Goal: Obtain resource: Download file/media

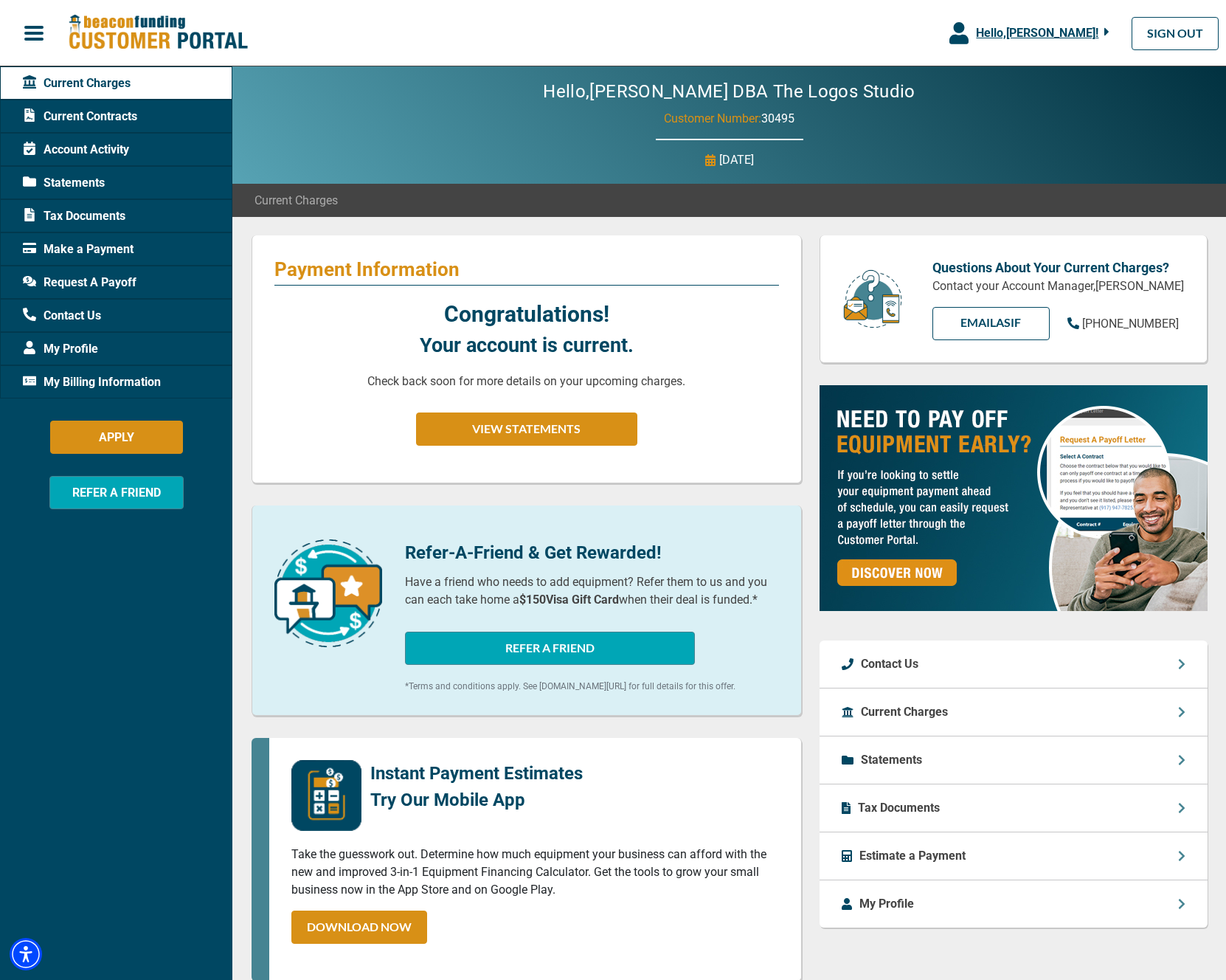
click at [98, 251] on span "Make a Payment" at bounding box center [78, 249] width 111 height 17
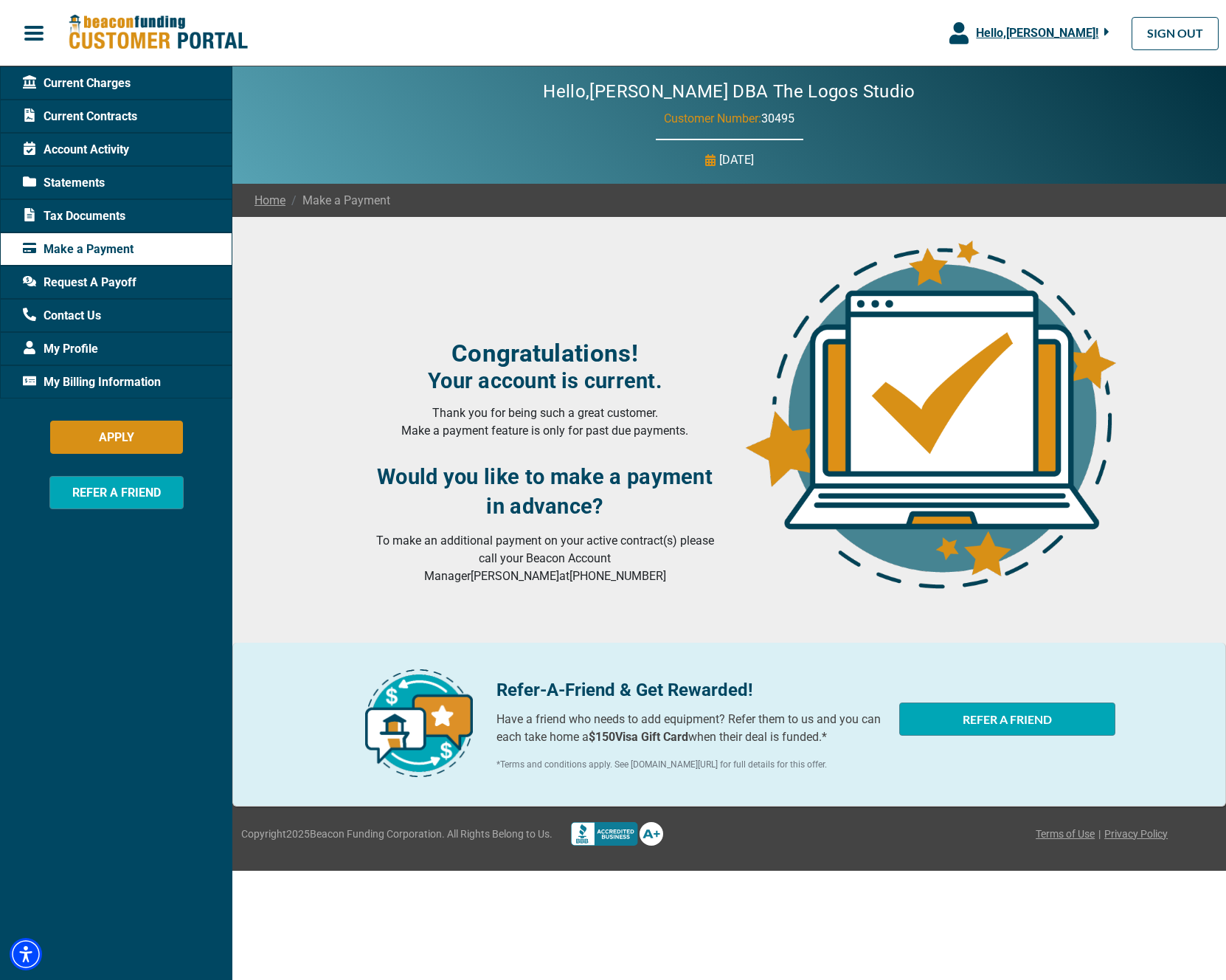
click at [89, 178] on span "Statements" at bounding box center [64, 183] width 82 height 17
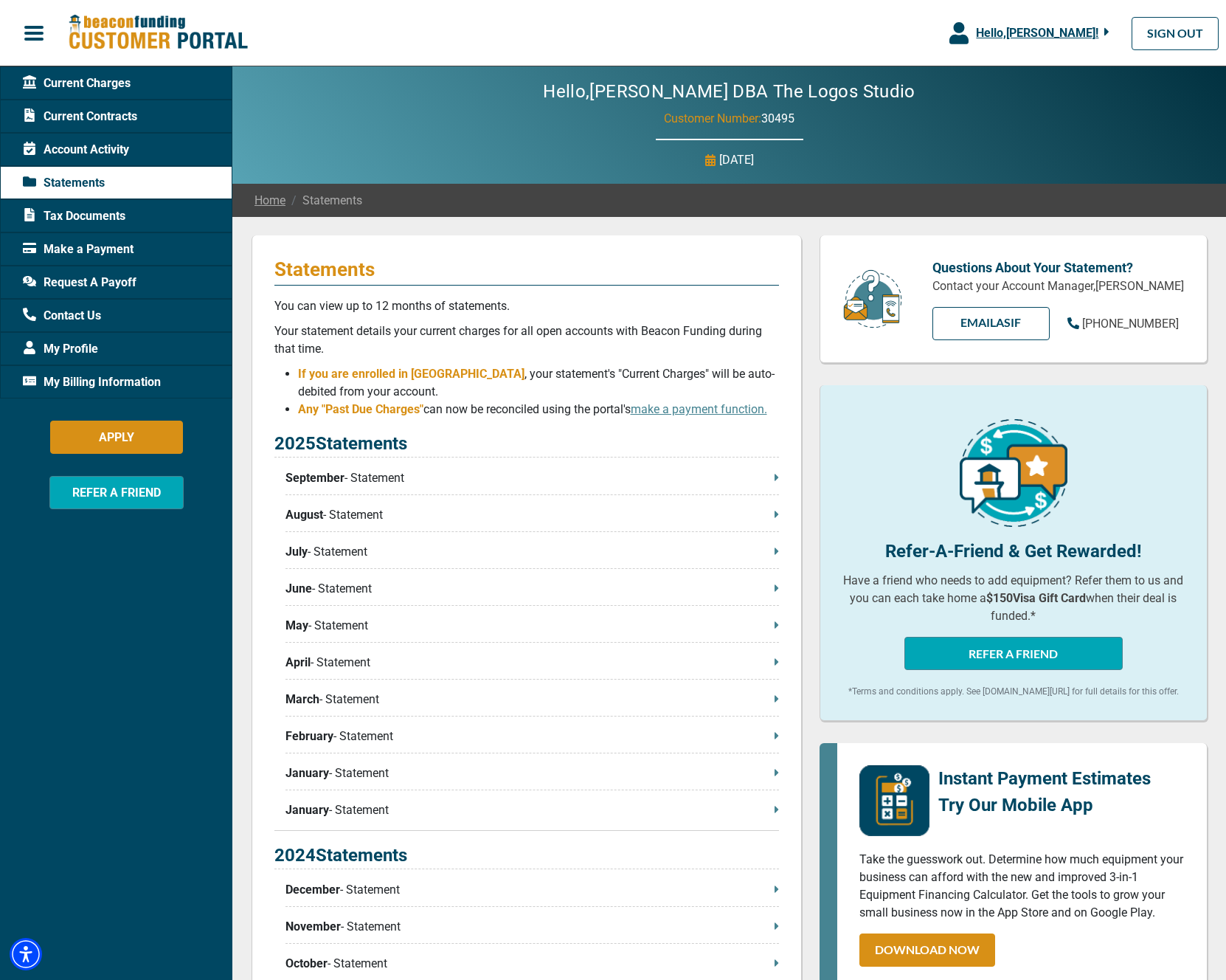
click at [384, 484] on p "September - Statement" at bounding box center [532, 477] width 493 height 17
click at [93, 352] on span "My Profile" at bounding box center [60, 349] width 75 height 17
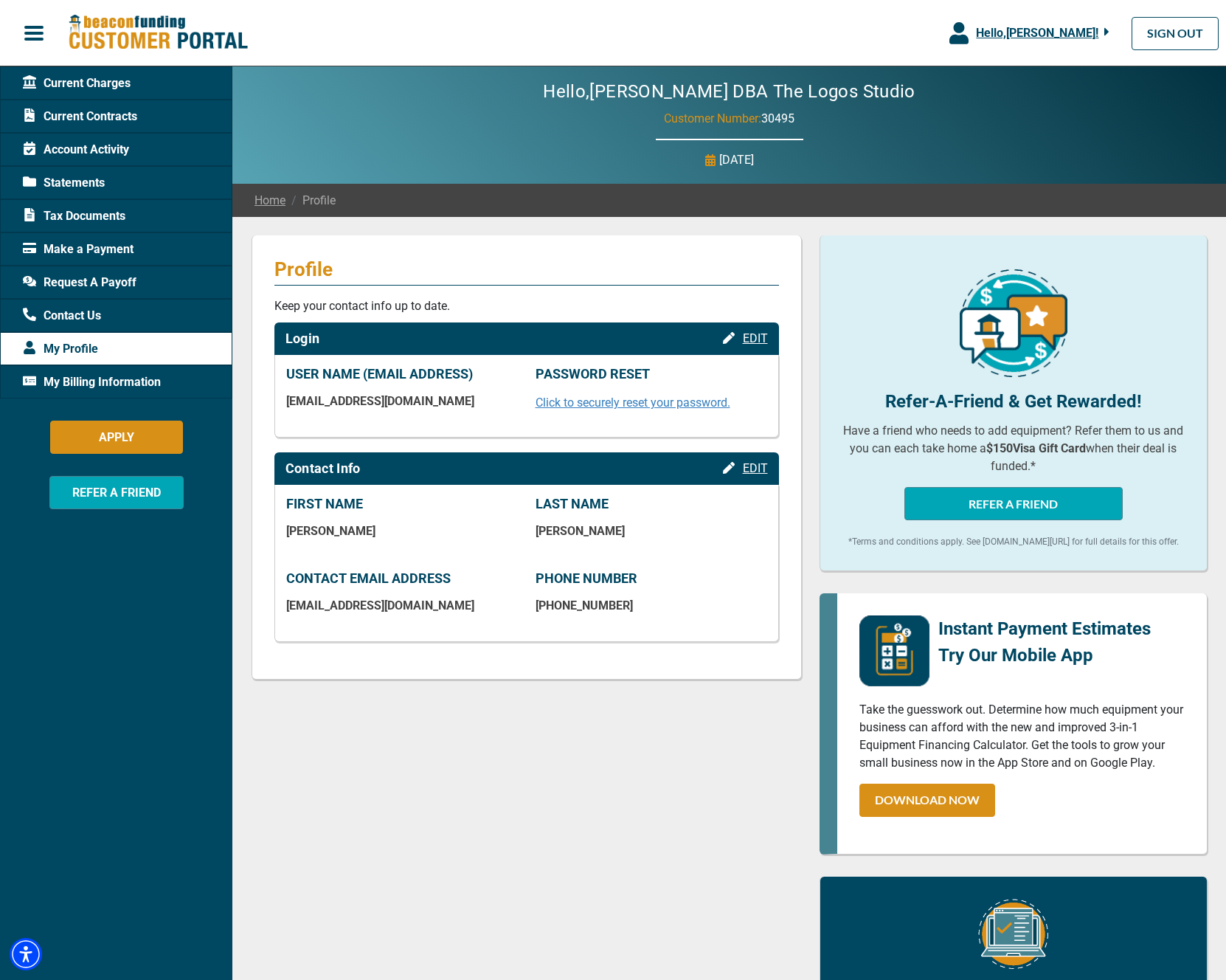
click at [89, 216] on span "Tax Documents" at bounding box center [73, 216] width 102 height 17
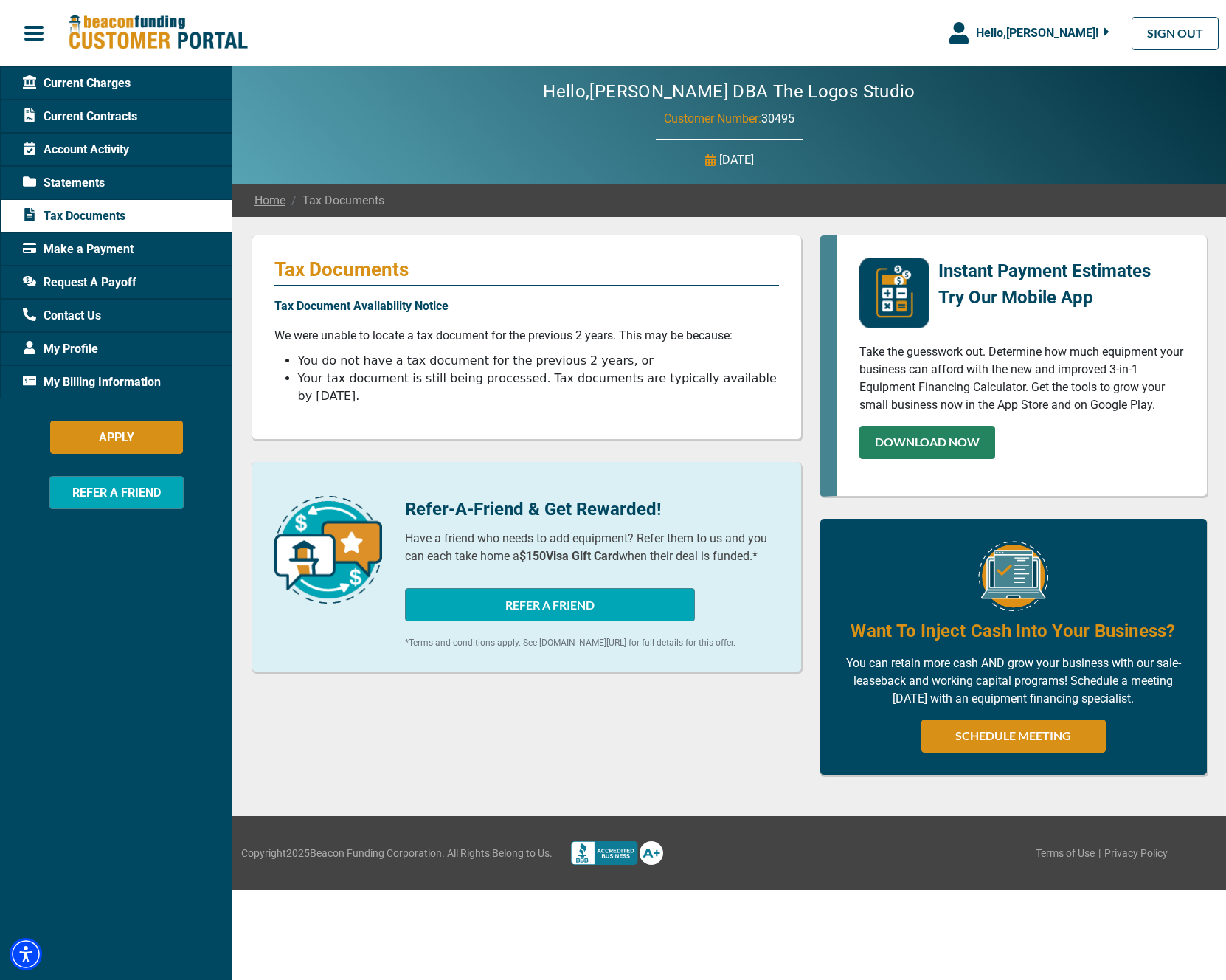
click at [891, 440] on link "DOWNLOAD NOW" at bounding box center [927, 443] width 136 height 33
click at [131, 119] on span "Current Contracts" at bounding box center [80, 116] width 114 height 17
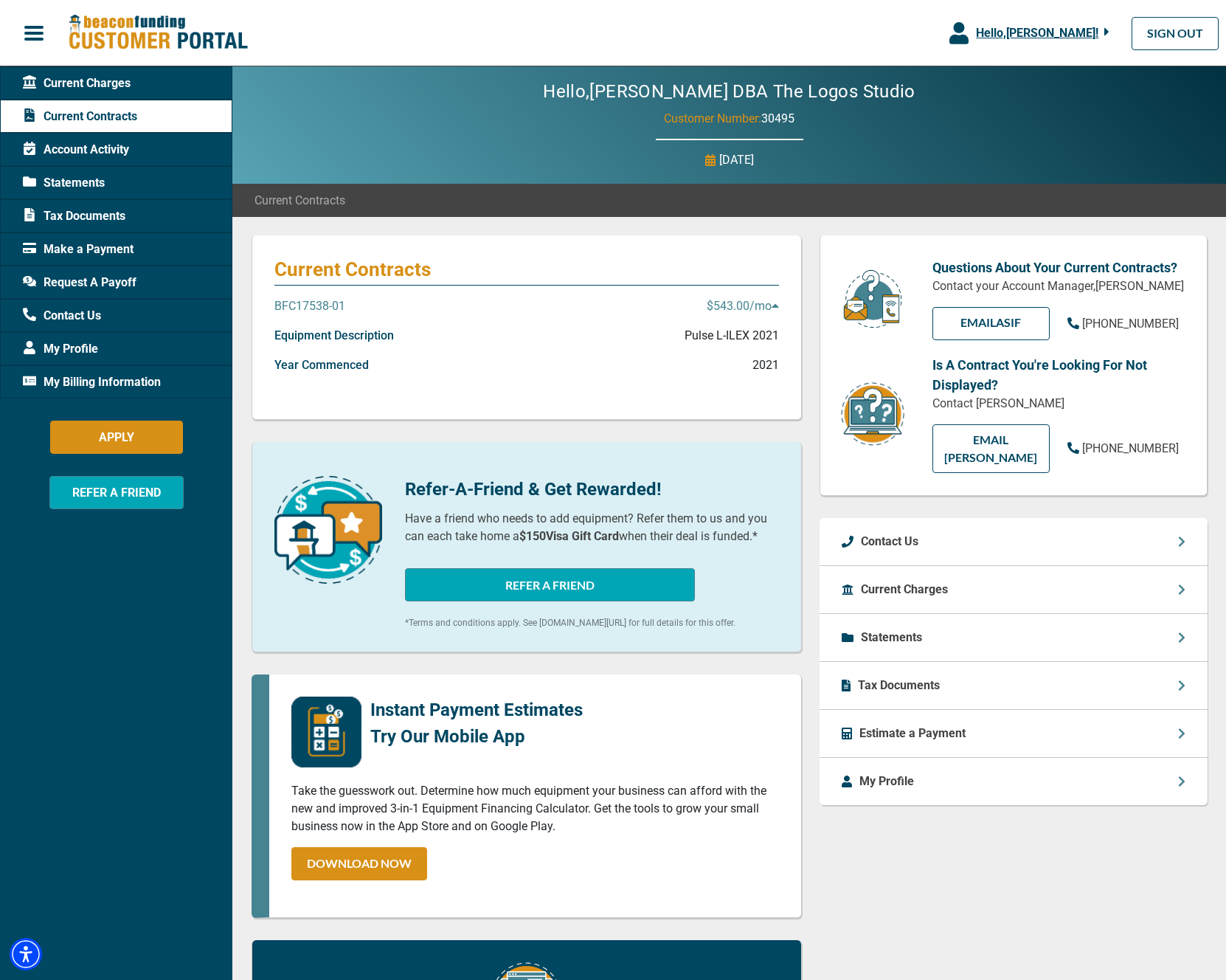
click at [352, 338] on p "Equipment Description" at bounding box center [334, 335] width 120 height 17
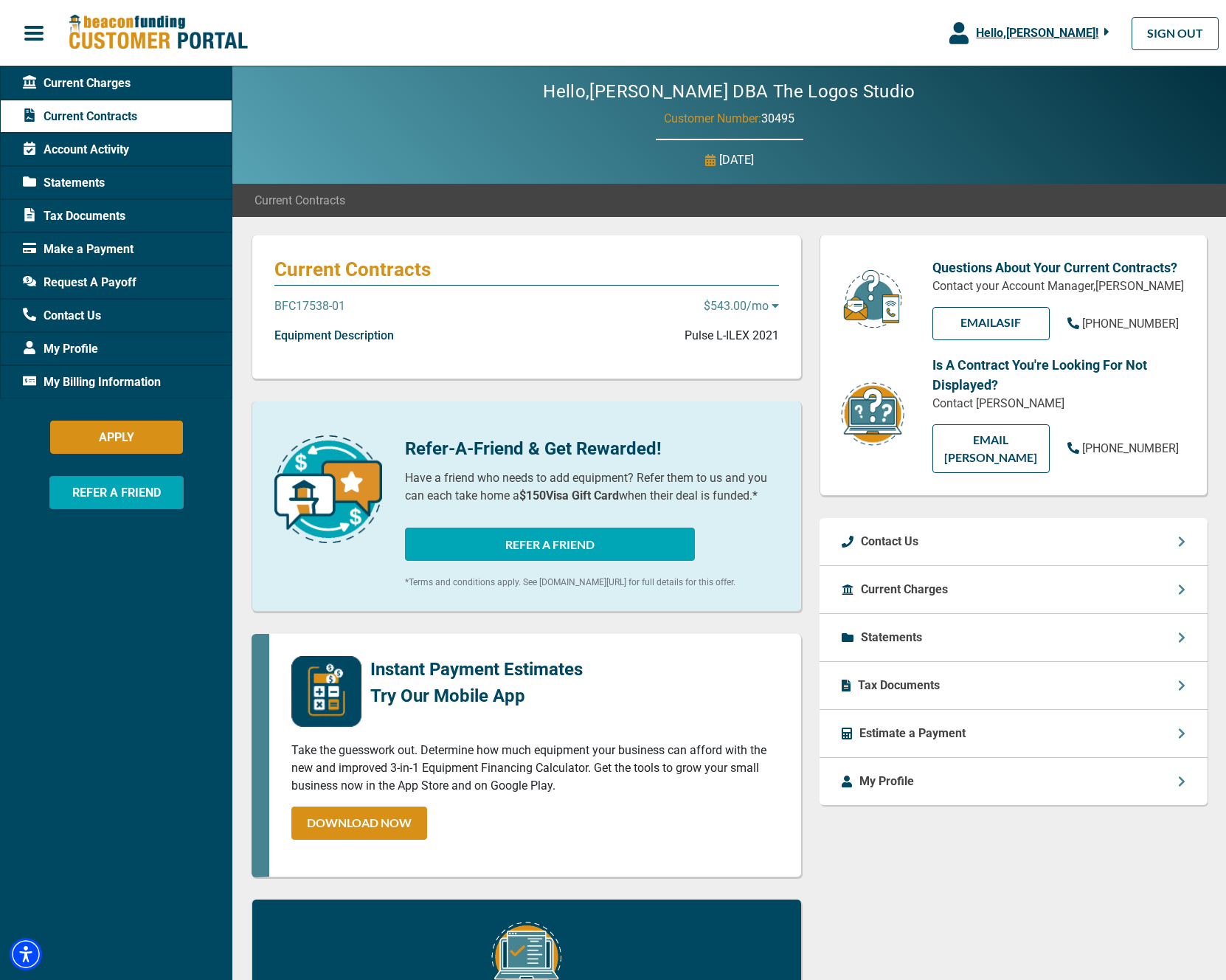
click at [352, 338] on p "Equipment Description" at bounding box center [334, 335] width 120 height 17
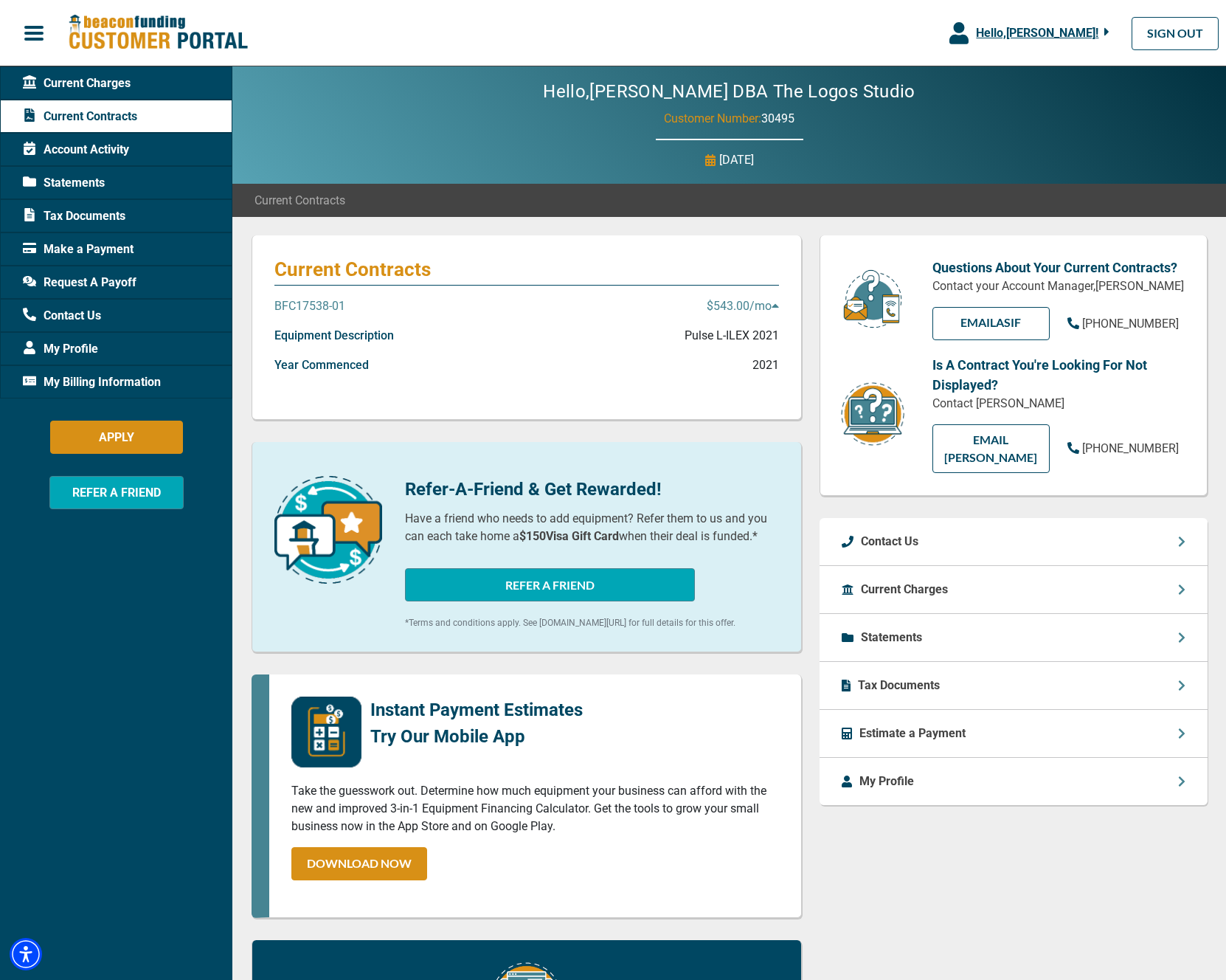
click at [919, 725] on p "Estimate a Payment" at bounding box center [912, 733] width 106 height 17
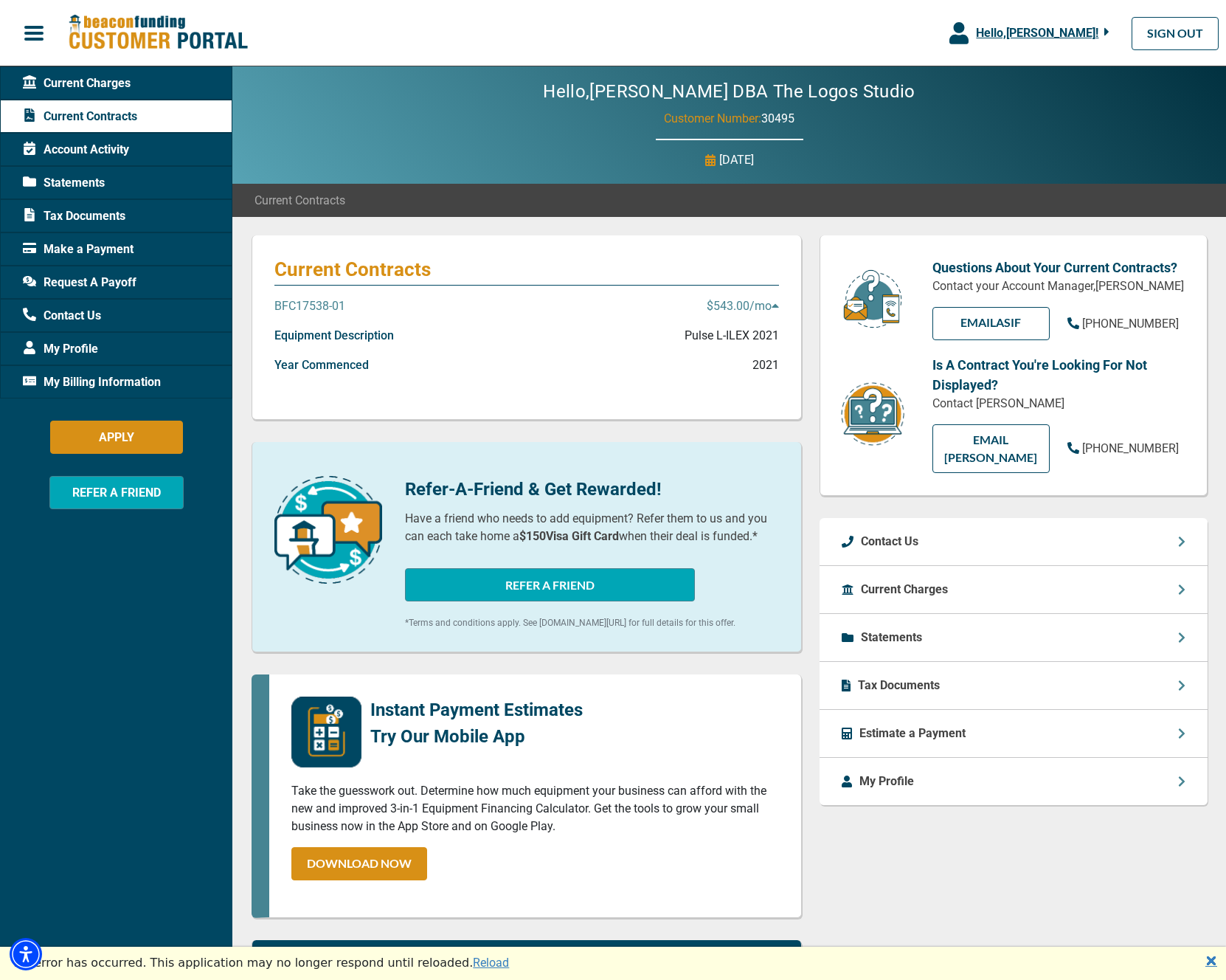
click at [339, 337] on p "Equipment Description" at bounding box center [334, 335] width 120 height 17
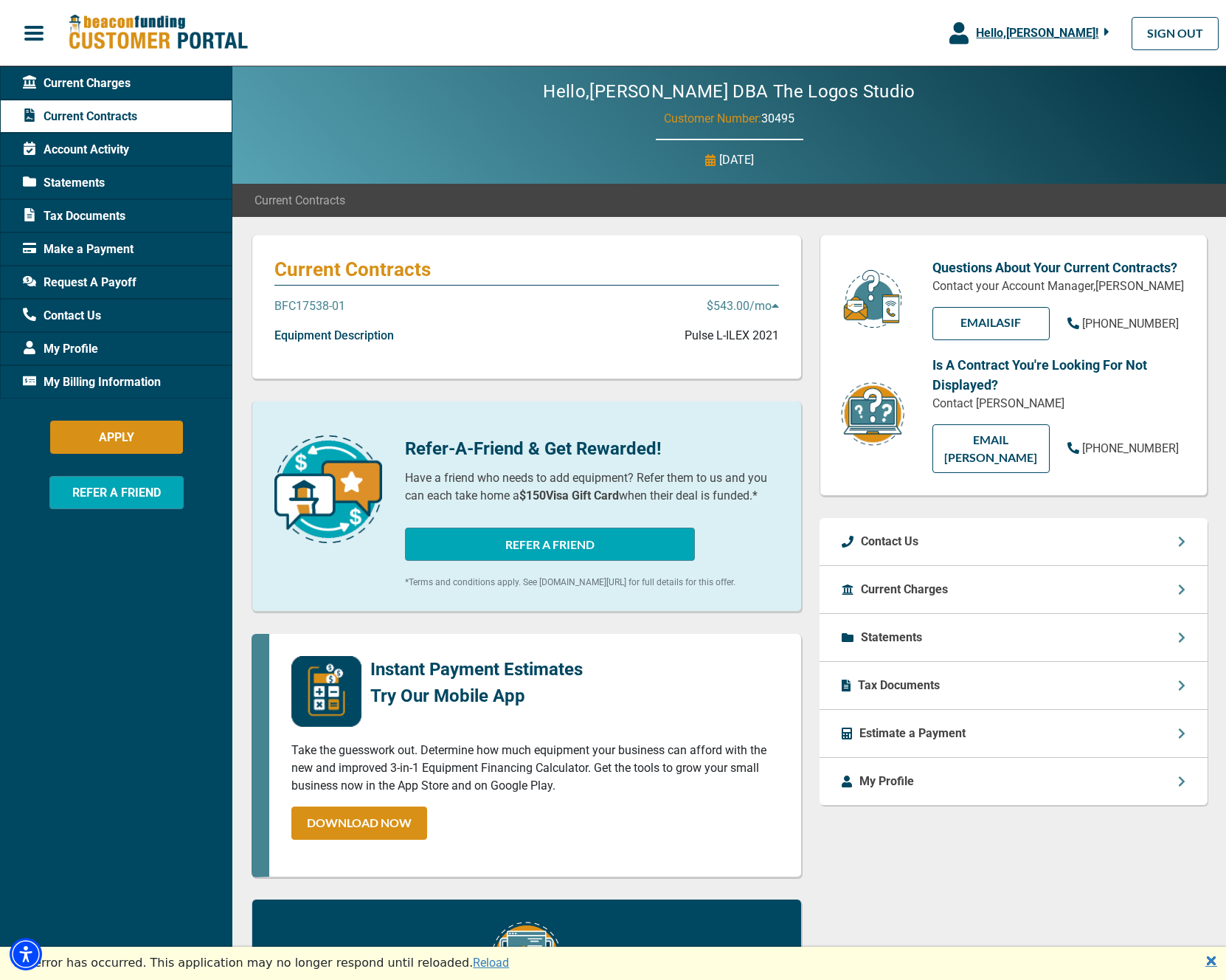
click at [339, 337] on p "Equipment Description" at bounding box center [334, 335] width 120 height 17
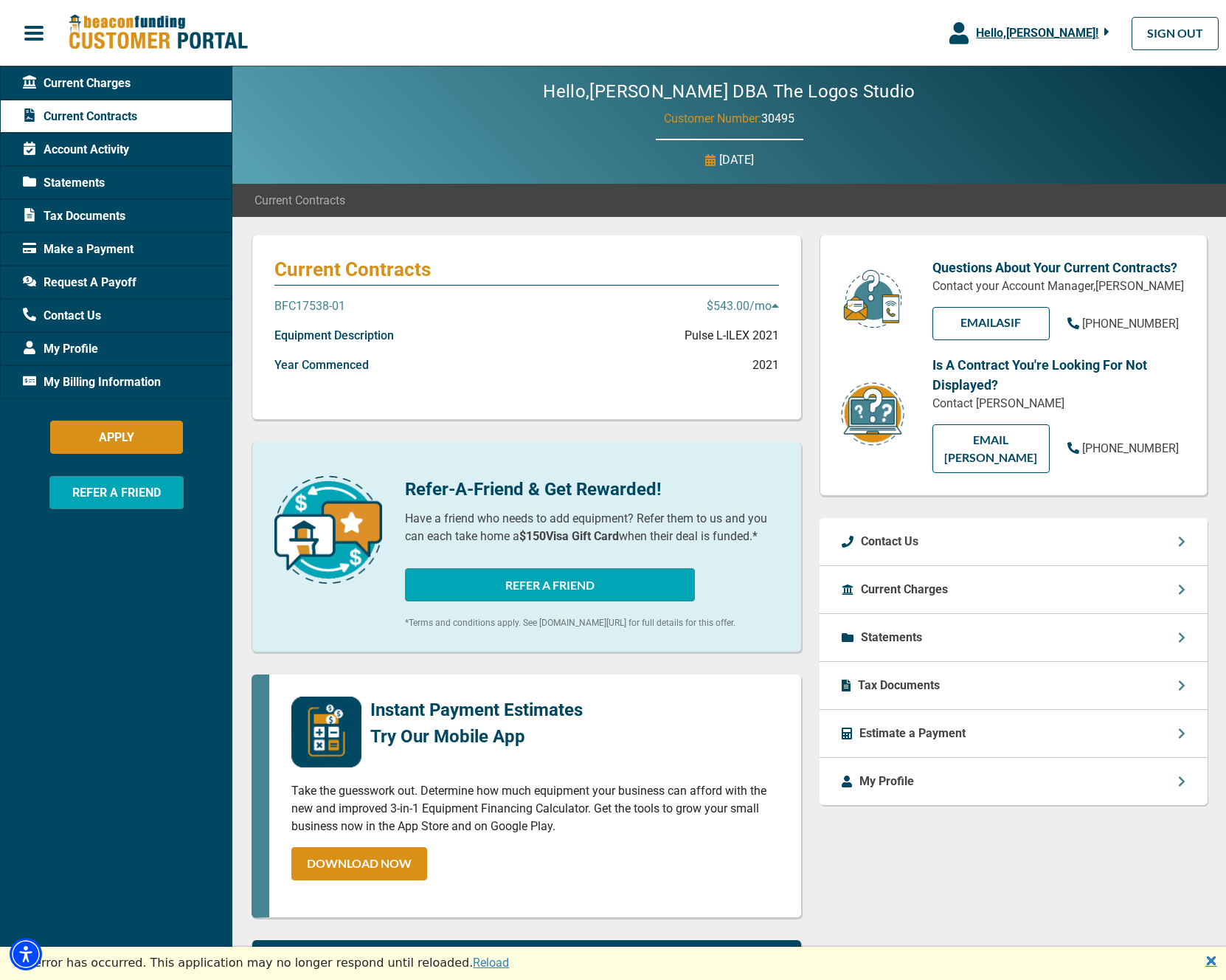
click at [330, 302] on p "BFC17538-01" at bounding box center [309, 305] width 70 height 17
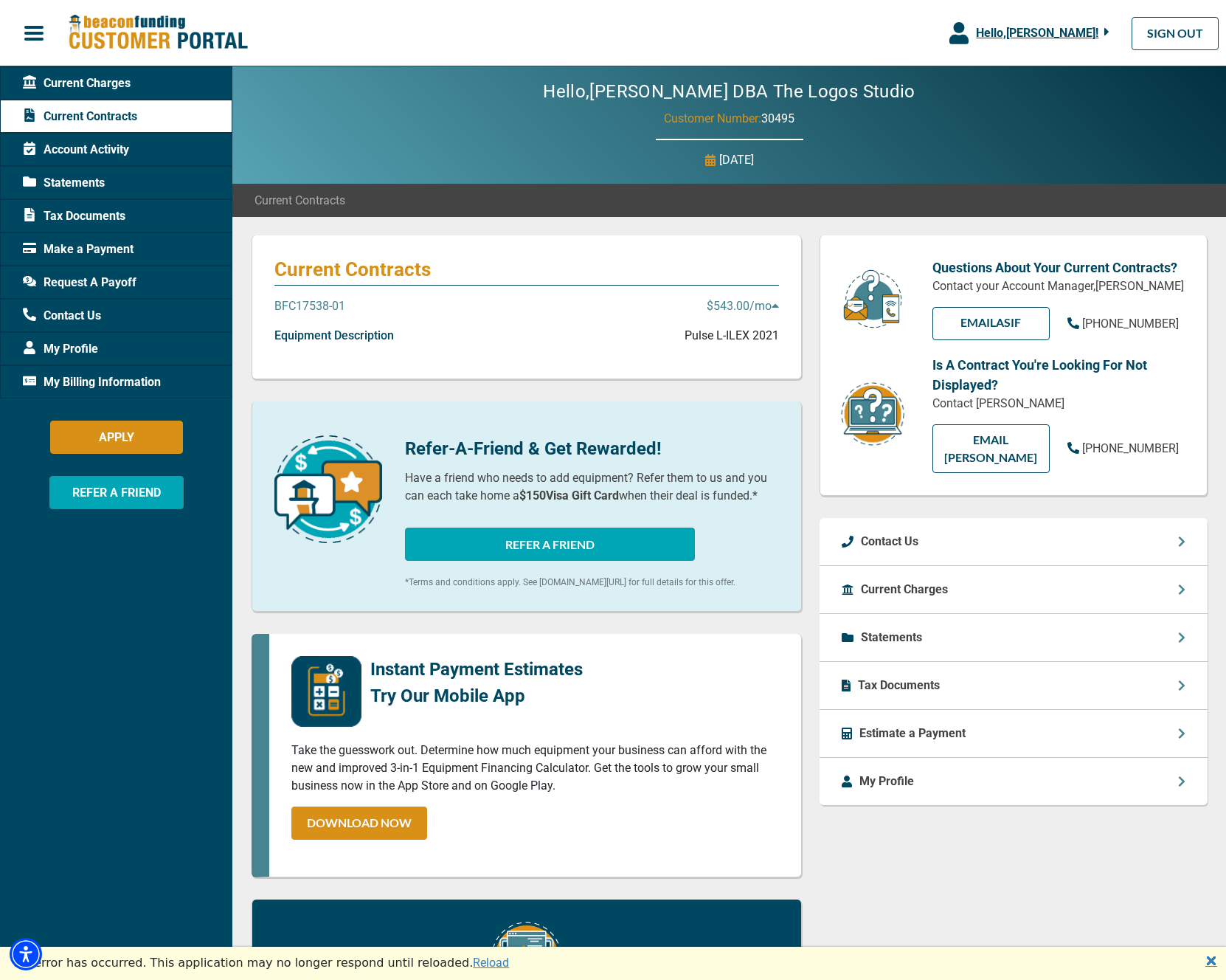
click at [330, 302] on p "BFC17538-01" at bounding box center [309, 305] width 70 height 17
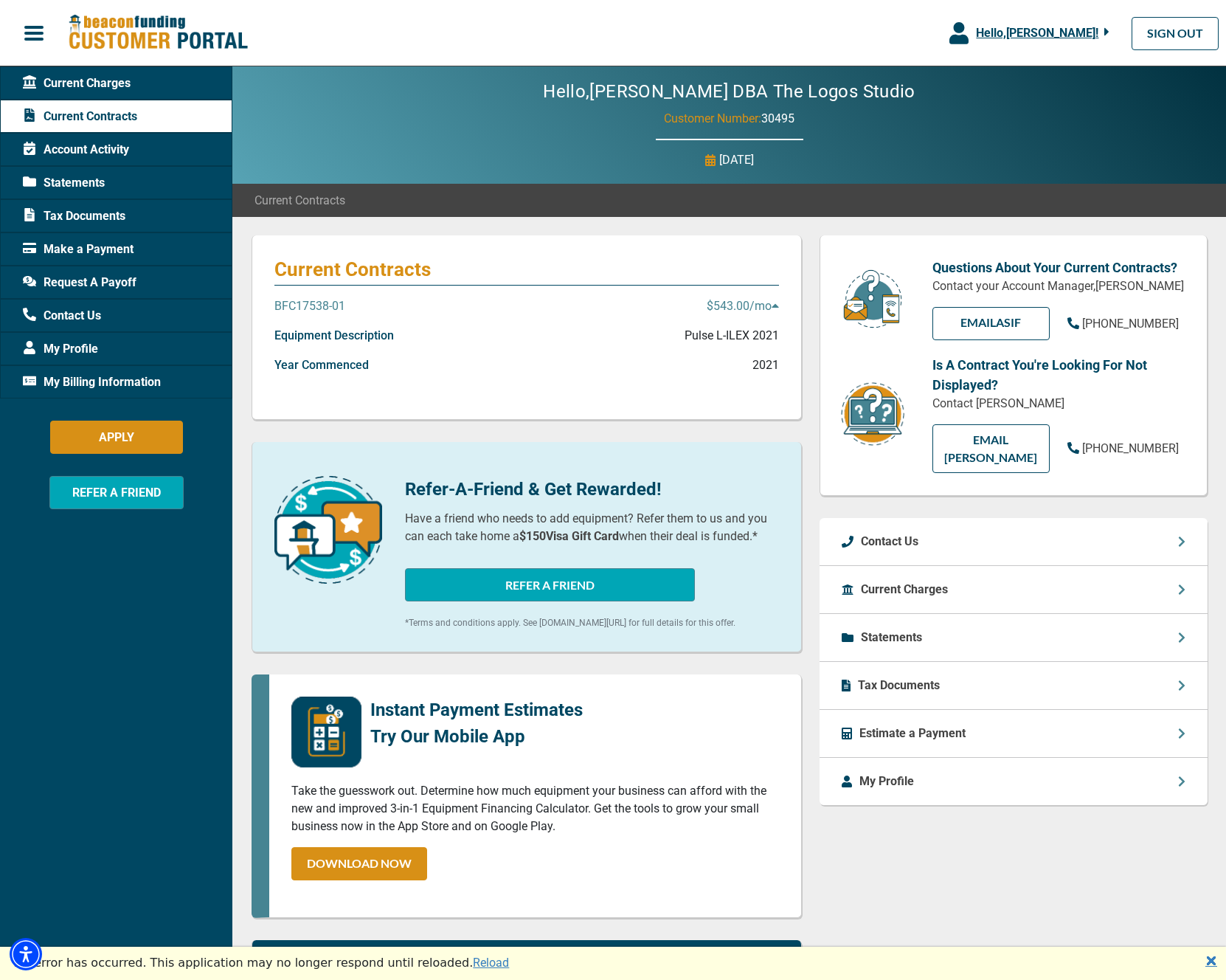
click at [82, 154] on span "Account Activity" at bounding box center [76, 149] width 106 height 17
click at [86, 390] on span "My Billing Information" at bounding box center [92, 382] width 138 height 17
click at [89, 384] on span "My Billing Information" at bounding box center [92, 382] width 138 height 17
click at [91, 382] on span "My Billing Information" at bounding box center [92, 382] width 138 height 17
click at [927, 581] on p "Current Charges" at bounding box center [904, 589] width 87 height 17
